Goal: Task Accomplishment & Management: Manage account settings

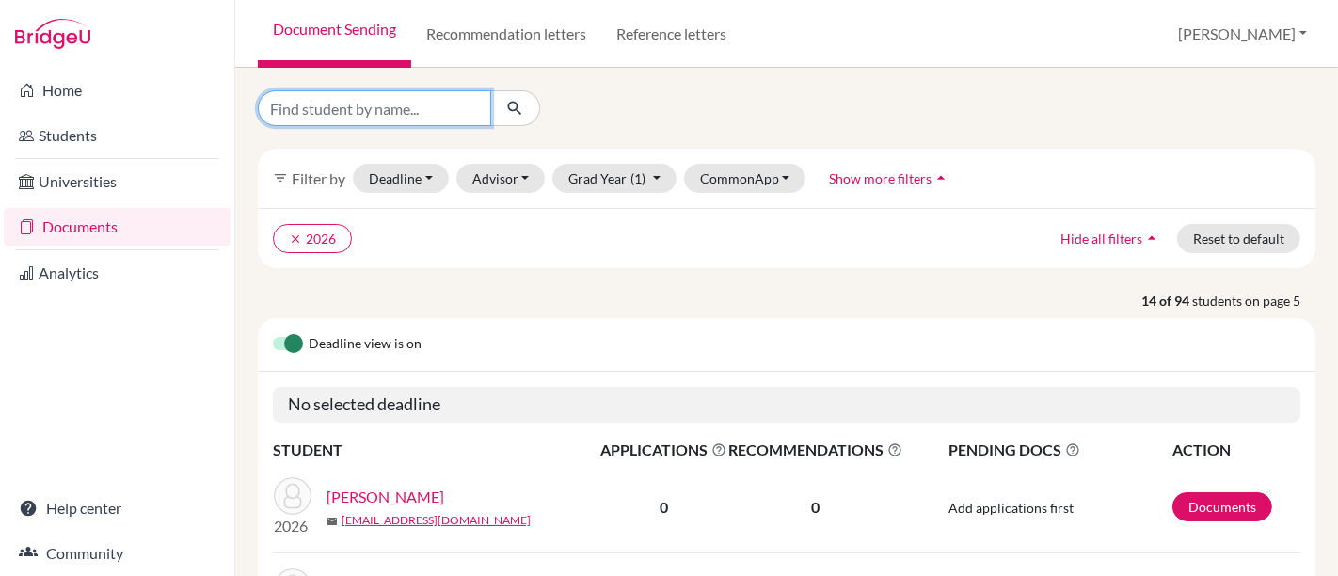
click at [387, 107] on input "Find student by name..." at bounding box center [374, 108] width 233 height 36
type input "maria ju"
click button "submit" at bounding box center [515, 108] width 50 height 36
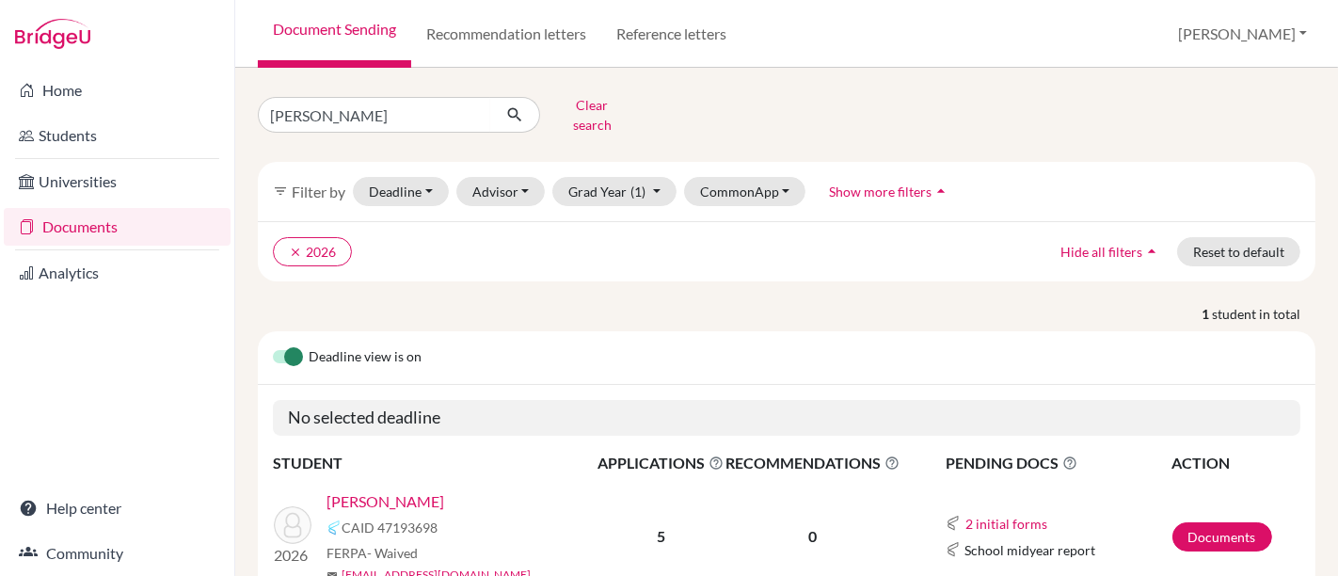
scroll to position [82, 0]
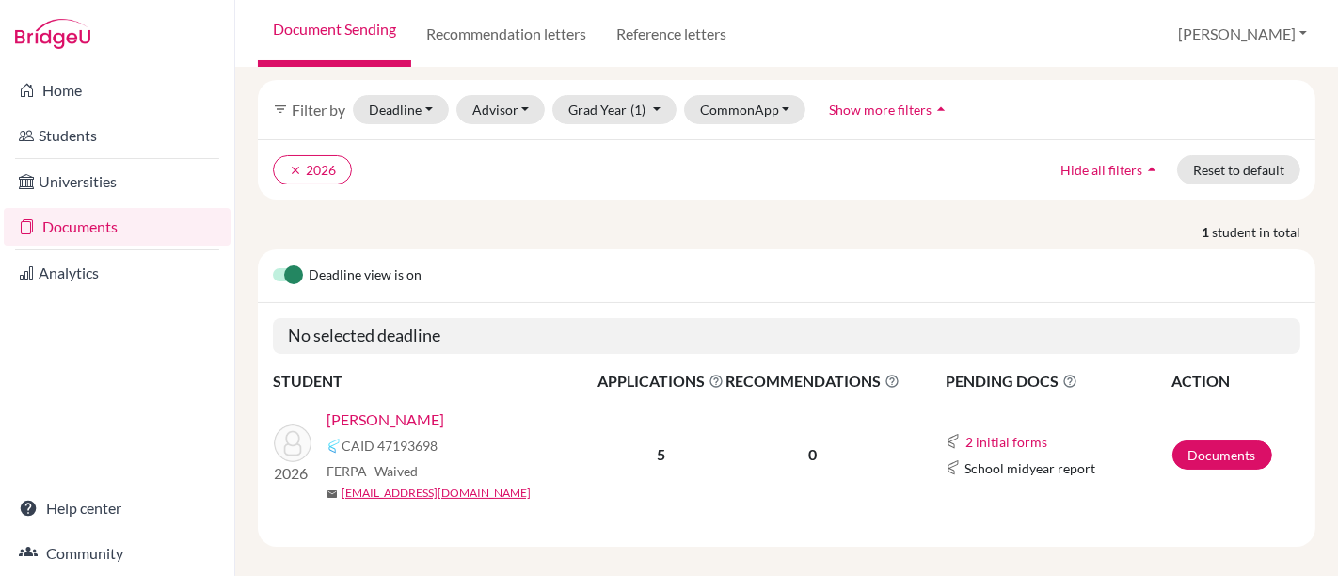
click at [375, 408] on link "Mendonca, Maria Julia" at bounding box center [385, 419] width 118 height 23
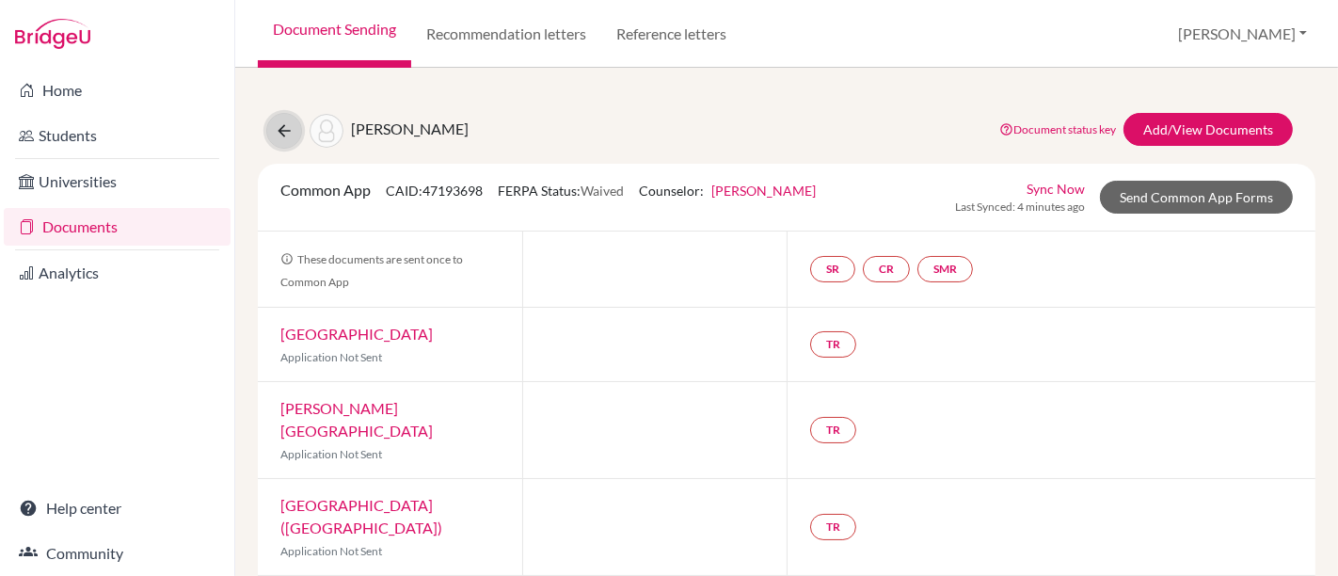
click at [286, 122] on icon at bounding box center [284, 130] width 19 height 19
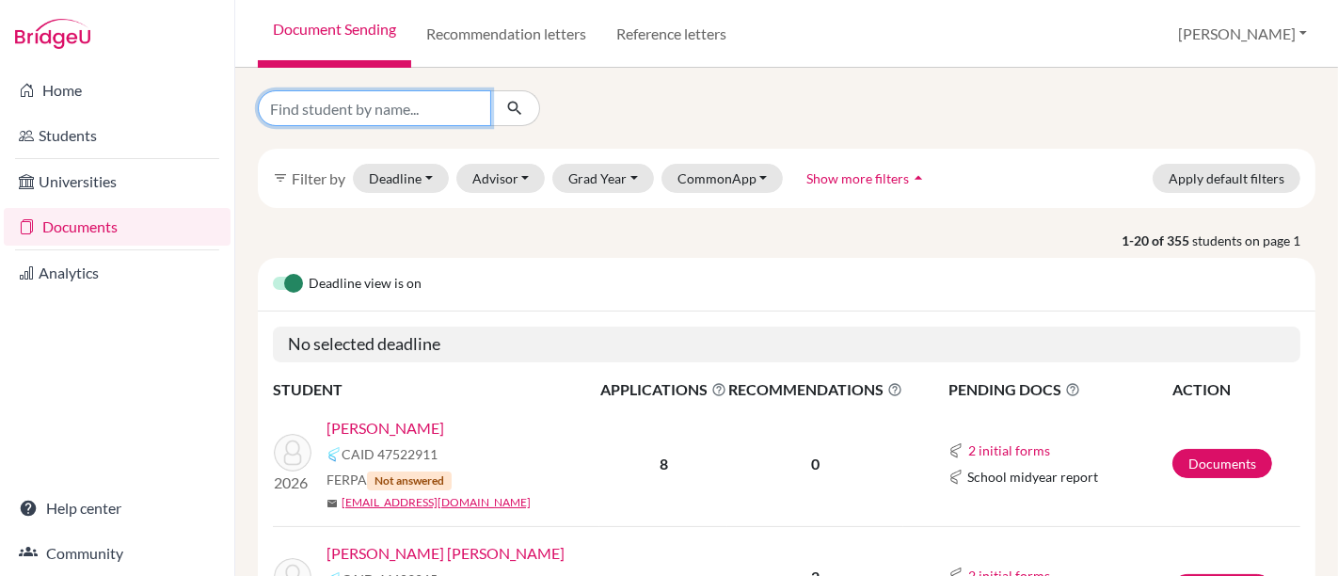
click at [384, 108] on input "Find student by name..." at bounding box center [374, 108] width 233 height 36
type input "thalles"
click button "submit" at bounding box center [515, 108] width 50 height 36
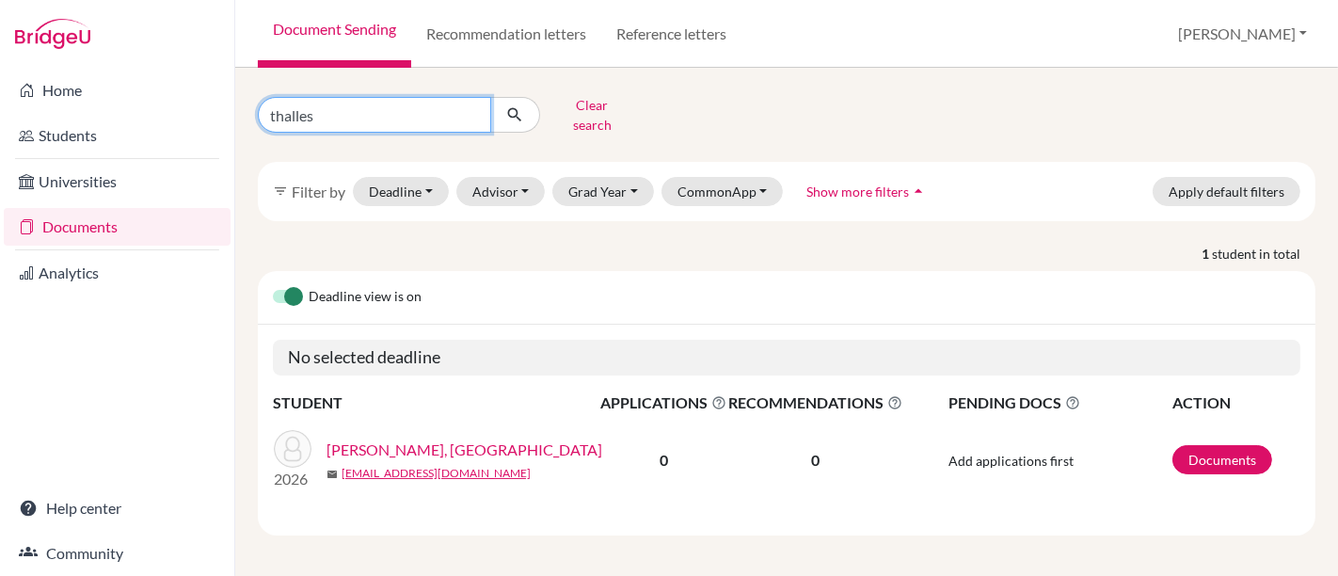
click at [342, 114] on input "thalles" at bounding box center [374, 115] width 233 height 36
type input "t"
type input "maya"
click button "submit" at bounding box center [515, 115] width 50 height 36
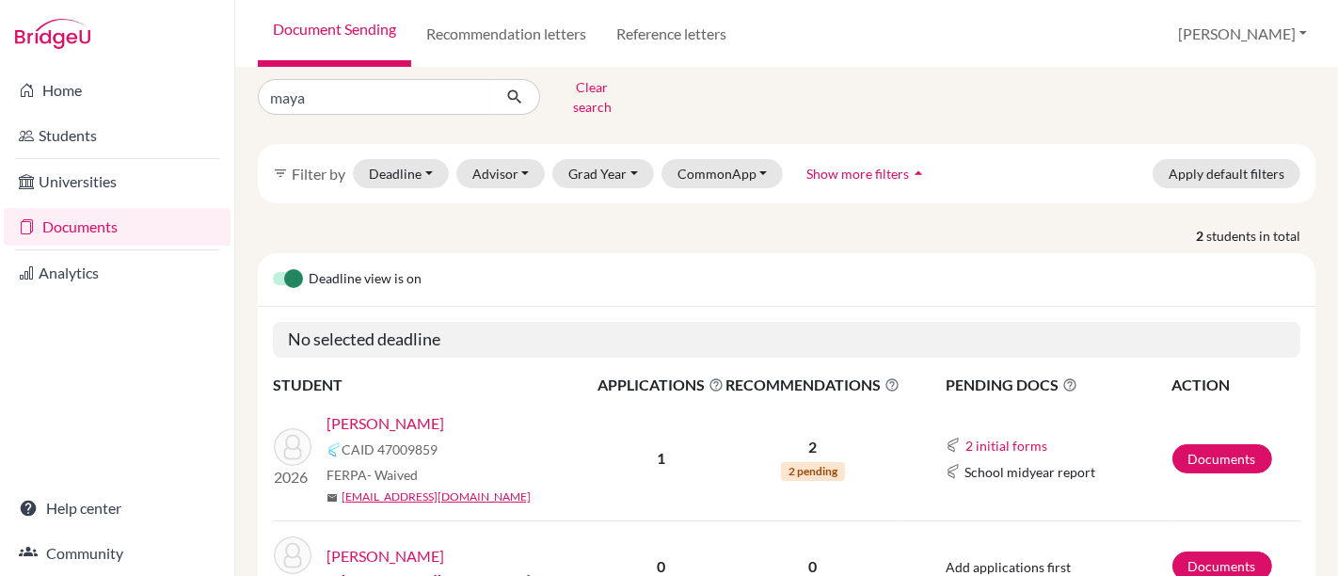
scroll to position [20, 0]
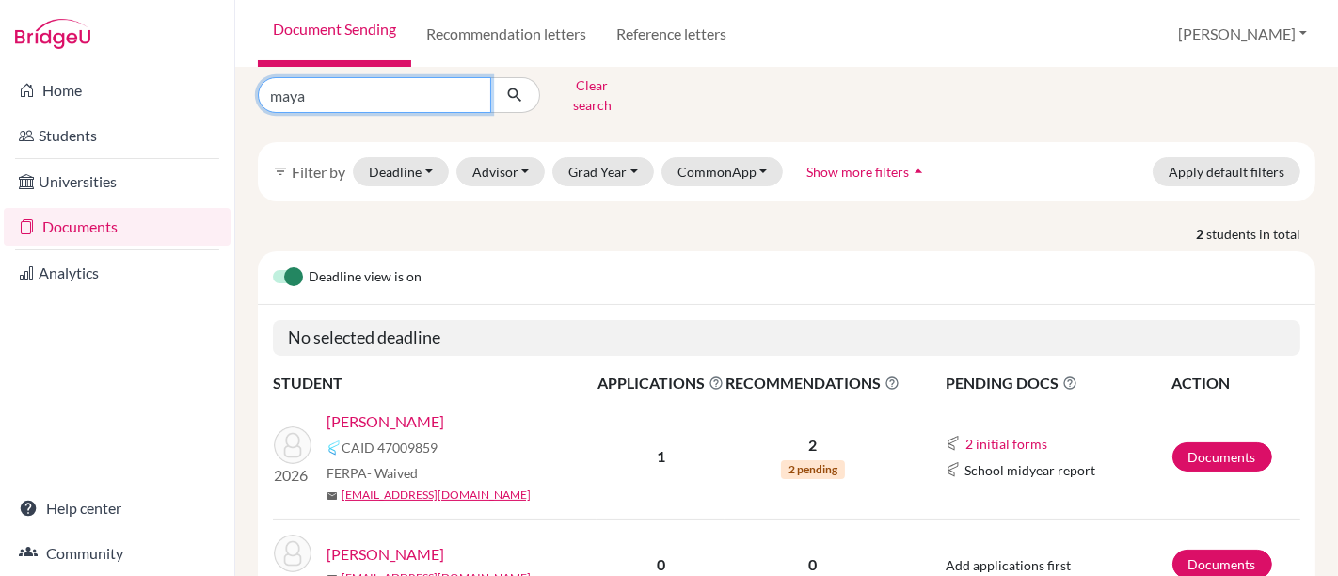
click at [344, 92] on input "maya" at bounding box center [374, 95] width 233 height 36
type input "m"
type input "thalles"
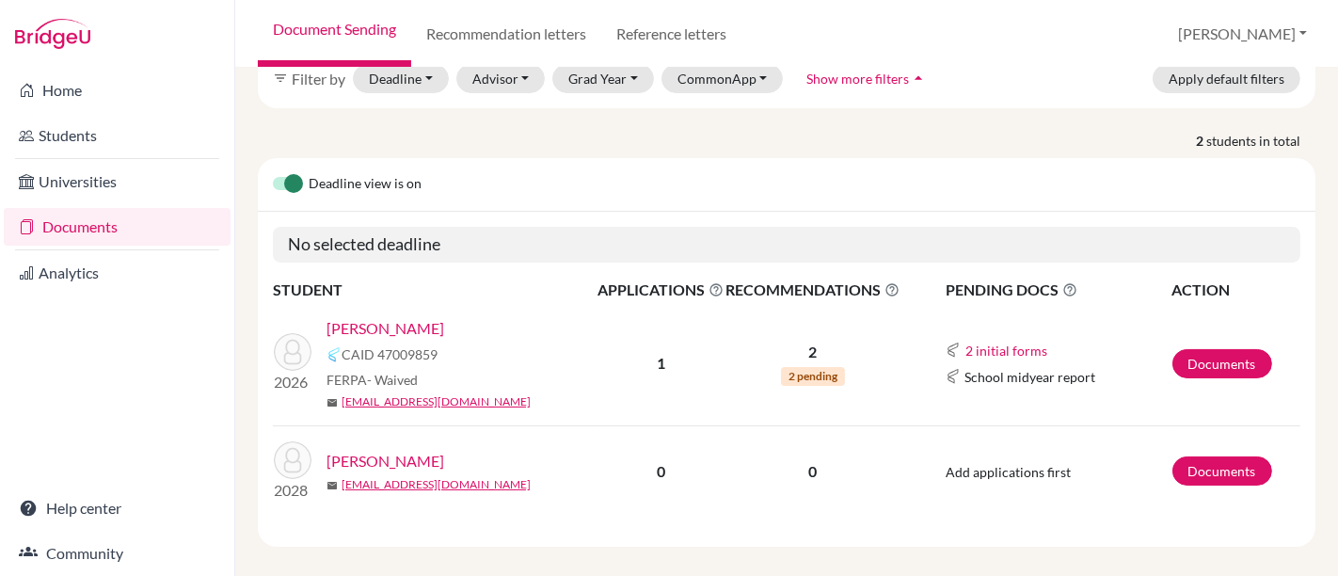
scroll to position [0, 0]
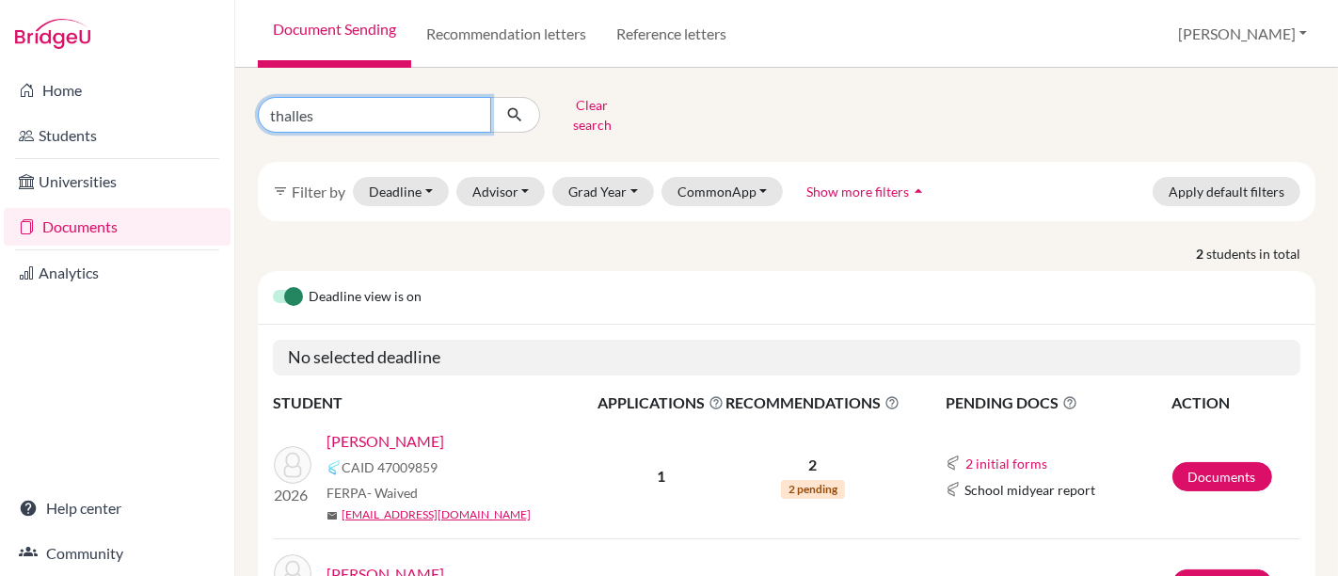
click button "submit" at bounding box center [515, 115] width 50 height 36
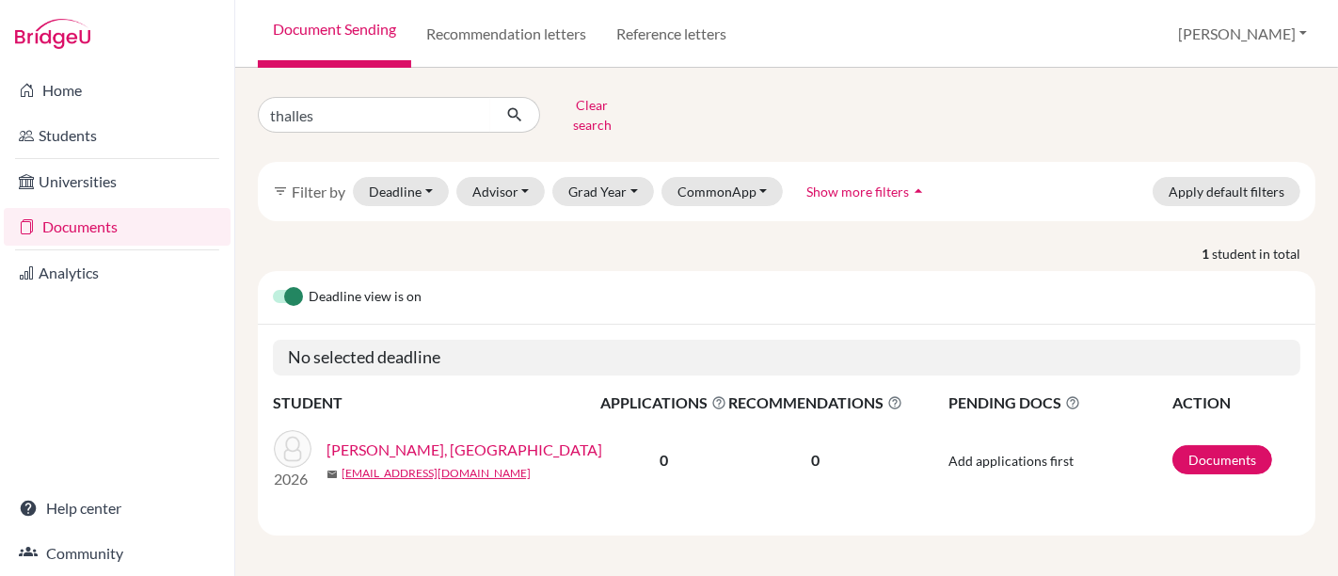
click at [419, 438] on link "[PERSON_NAME], [GEOGRAPHIC_DATA]" at bounding box center [464, 449] width 276 height 23
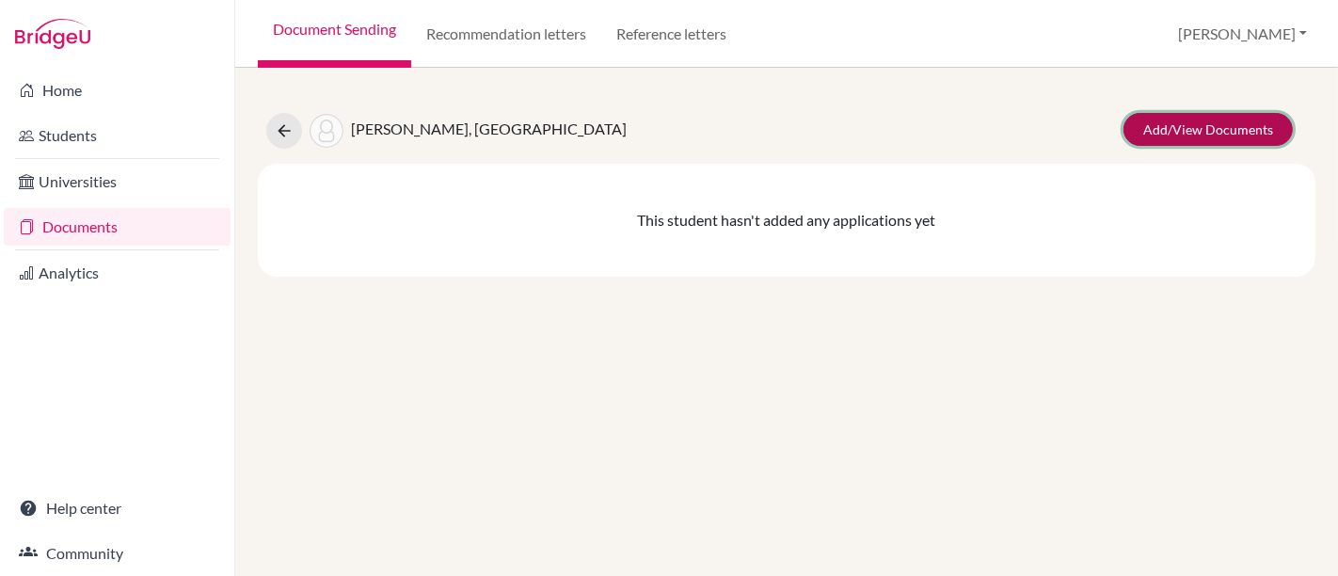
click at [1193, 122] on link "Add/View Documents" at bounding box center [1207, 129] width 169 height 33
